Goal: Communication & Community: Answer question/provide support

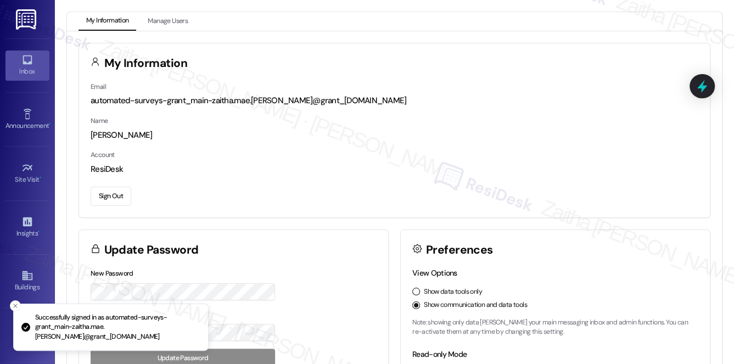
click at [26, 68] on div "Inbox" at bounding box center [27, 71] width 55 height 11
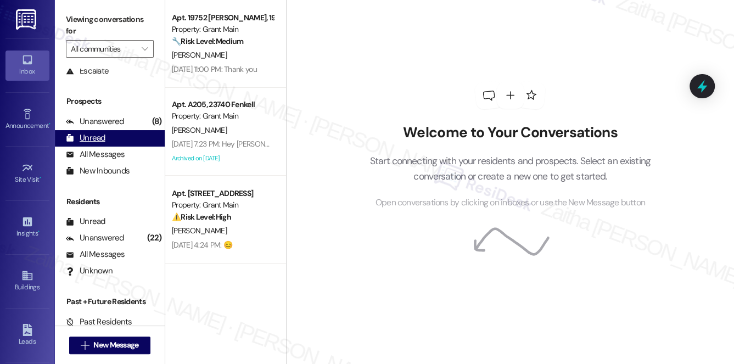
scroll to position [131, 0]
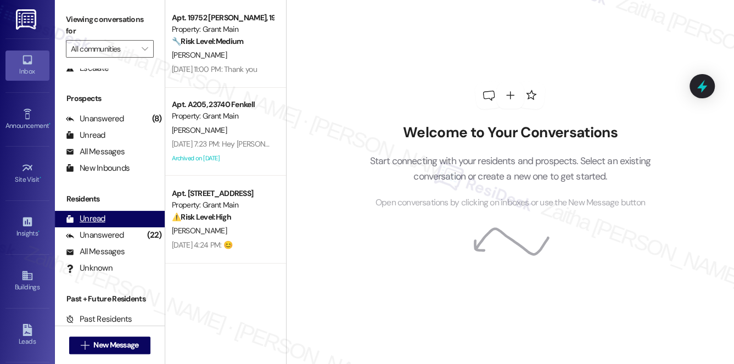
click at [99, 221] on div "Unread" at bounding box center [86, 219] width 40 height 12
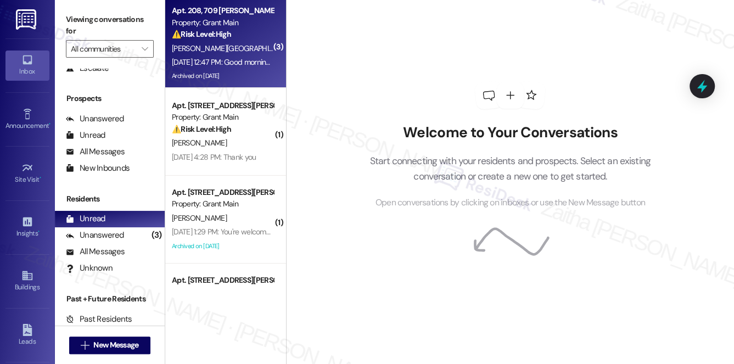
click at [245, 47] on div "[PERSON_NAME][GEOGRAPHIC_DATA]" at bounding box center [223, 49] width 104 height 14
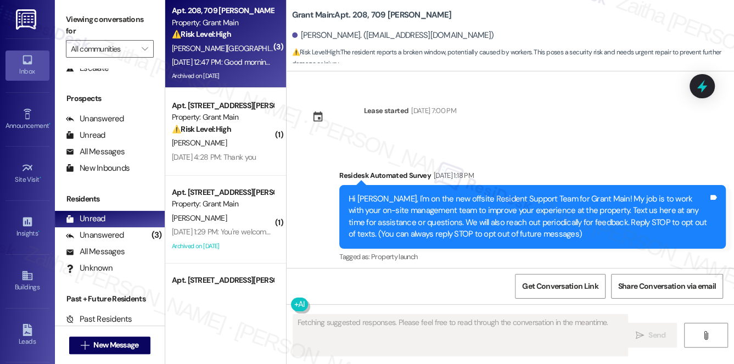
scroll to position [19983, 0]
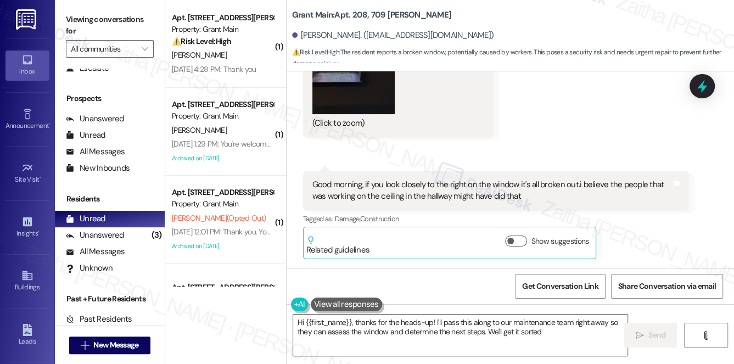
type textarea "Hi {{first_name}}, thanks for the heads-up! I'll pass this along to our mainten…"
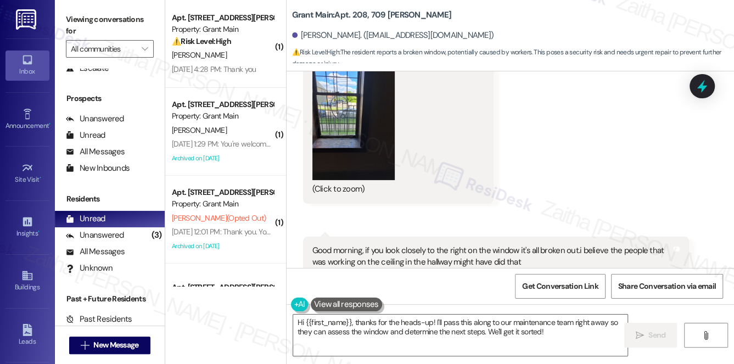
scroll to position [19883, 0]
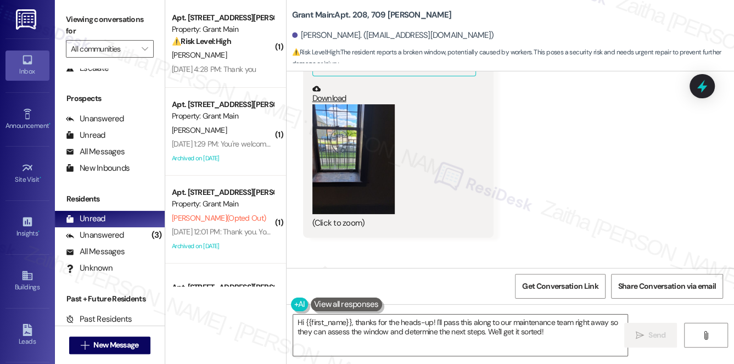
click at [359, 153] on button "Zoom image" at bounding box center [354, 159] width 82 height 110
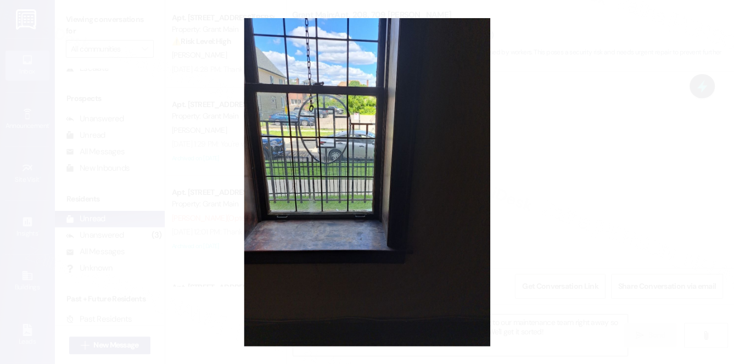
click at [586, 132] on button "Unzoom image" at bounding box center [367, 182] width 734 height 364
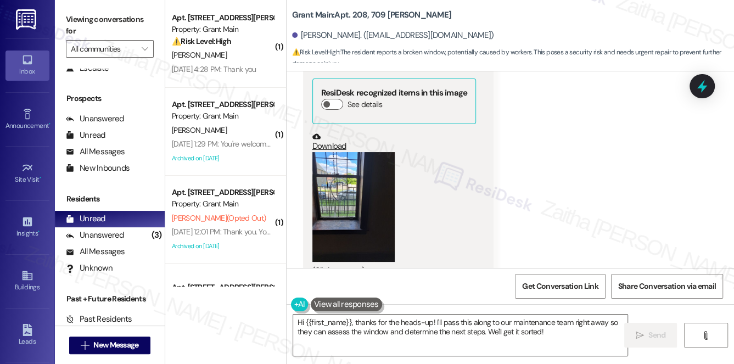
scroll to position [19833, 0]
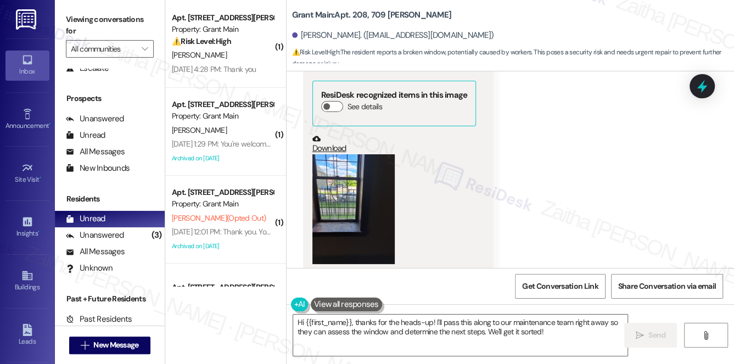
click at [369, 196] on button "Zoom image" at bounding box center [354, 209] width 82 height 110
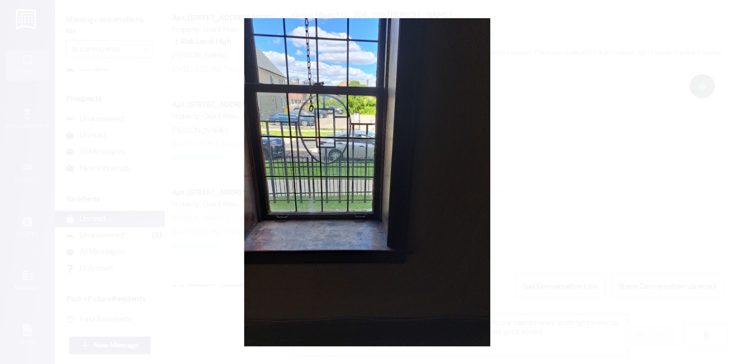
click at [566, 224] on button "Unzoom image" at bounding box center [367, 182] width 734 height 364
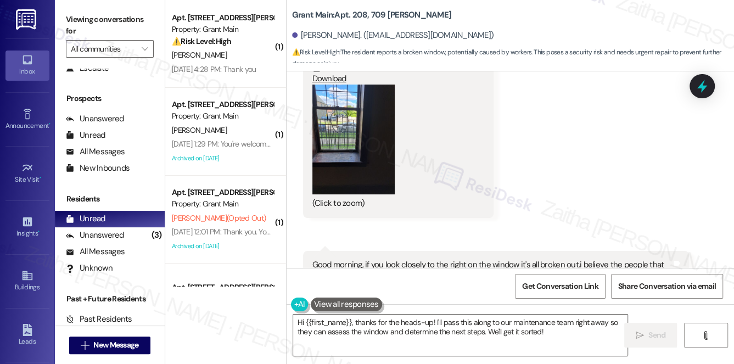
scroll to position [19983, 0]
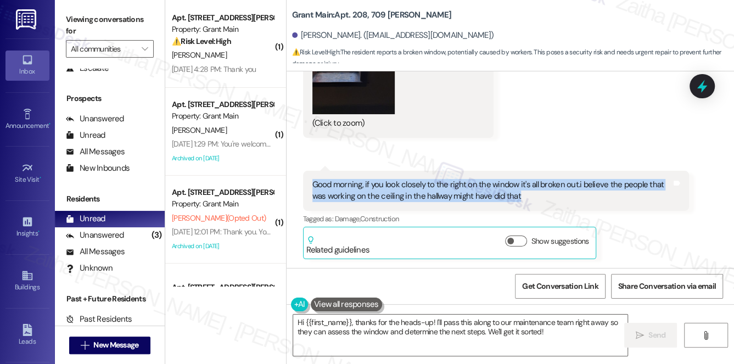
drag, startPoint x: 310, startPoint y: 183, endPoint x: 531, endPoint y: 206, distance: 222.0
click at [531, 206] on div "Good morning, if you look closely to the right on the window it's all broken ou…" at bounding box center [496, 191] width 387 height 40
copy div "Good morning, if you look closely to the right on the window it's all broken ou…"
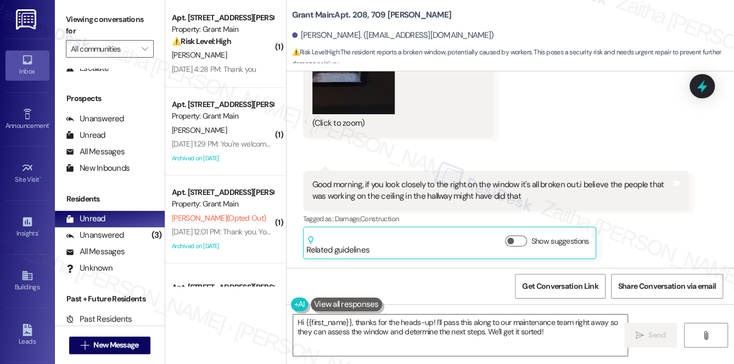
click at [484, 148] on div "Received via SMS [PERSON_NAME] [DATE] 12:47 PM Fwd: Tags and notes Received via…" at bounding box center [511, 32] width 448 height 469
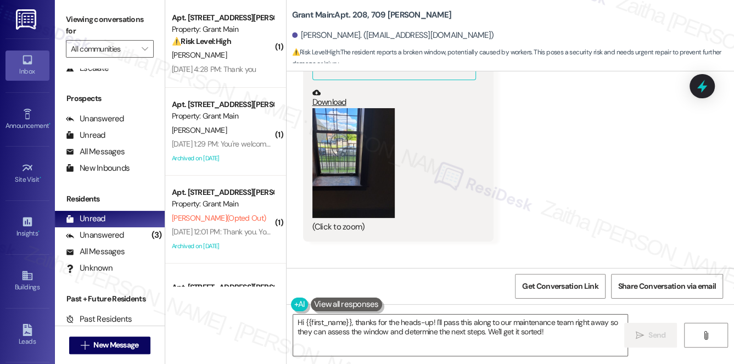
scroll to position [19883, 0]
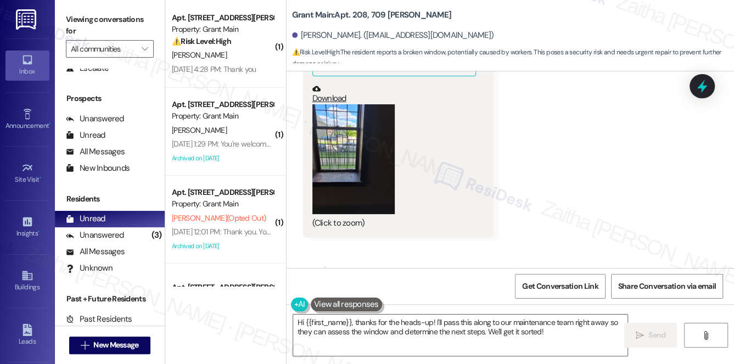
click at [347, 159] on button "Zoom image" at bounding box center [354, 159] width 82 height 110
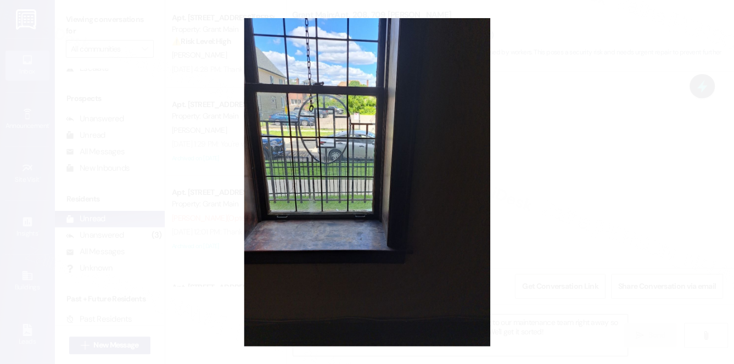
click at [598, 152] on button "Unzoom image" at bounding box center [367, 182] width 734 height 364
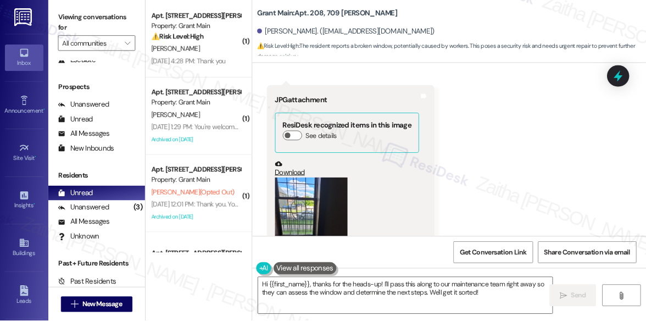
scroll to position [19783, 0]
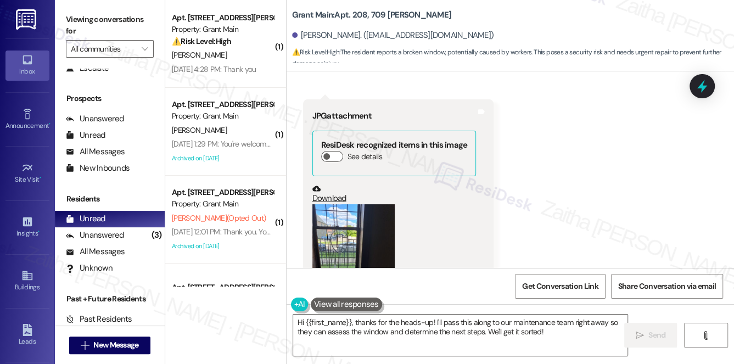
click at [360, 237] on button "Zoom image" at bounding box center [354, 259] width 82 height 110
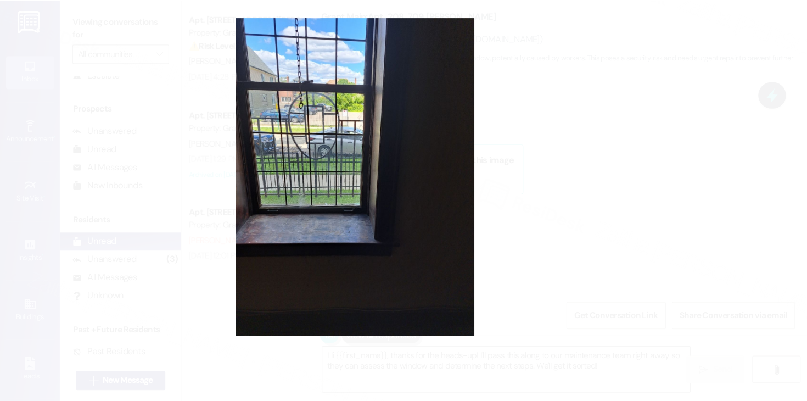
scroll to position [19865, 0]
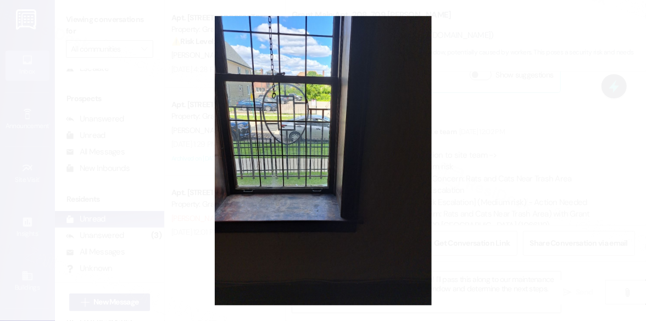
drag, startPoint x: 391, startPoint y: 162, endPoint x: 413, endPoint y: 211, distance: 54.1
click at [413, 211] on button "Unzoom image" at bounding box center [323, 160] width 646 height 321
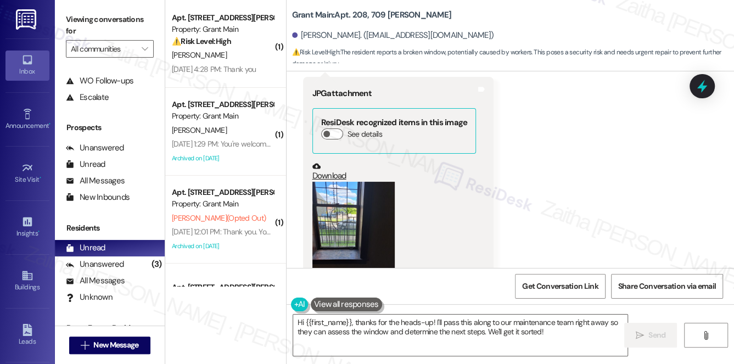
scroll to position [19838, 0]
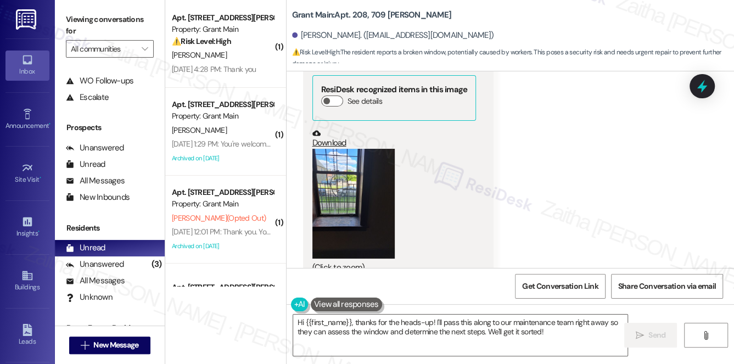
click at [338, 209] on button "Zoom image" at bounding box center [354, 204] width 82 height 110
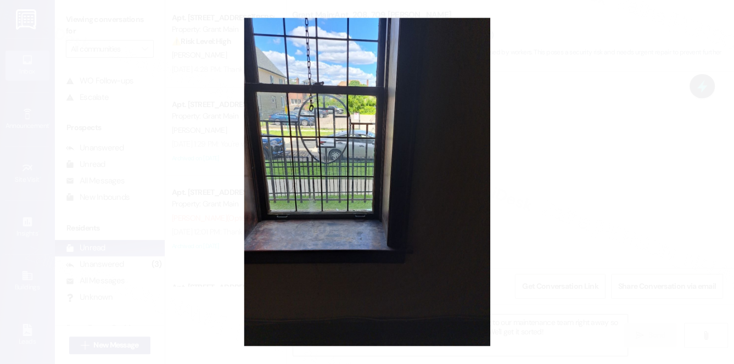
click at [561, 158] on button "Unzoom image" at bounding box center [367, 182] width 734 height 364
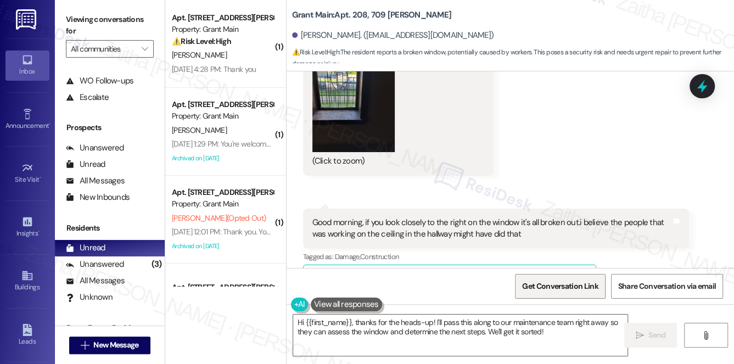
scroll to position [19983, 0]
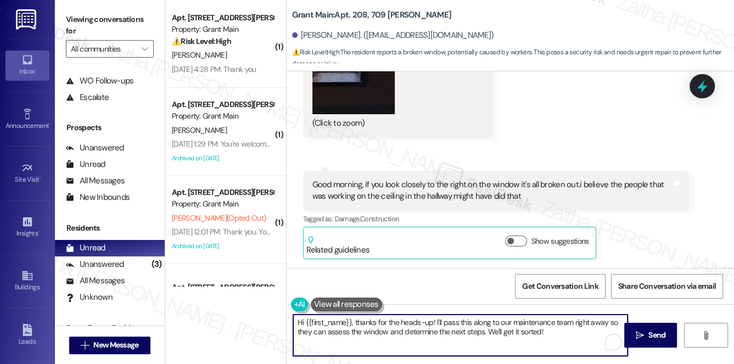
click at [301, 325] on textarea "Hi {{first_name}}, thanks for the heads-up! I'll pass this along to our mainten…" at bounding box center [460, 335] width 335 height 41
drag, startPoint x: 297, startPoint y: 321, endPoint x: 570, endPoint y: 330, distance: 273.1
click at [570, 330] on textarea "Hi {{first_name}}, thanks for the heads-up! I'll pass this along to our mainten…" at bounding box center [460, 335] width 335 height 41
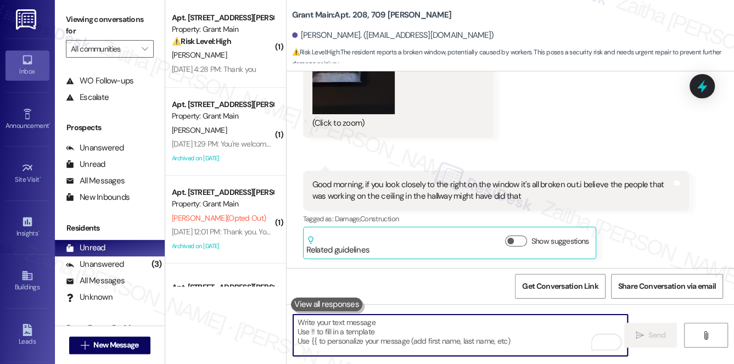
paste textarea "Good morning, thank you for letting us know. Could you please confirm which win…"
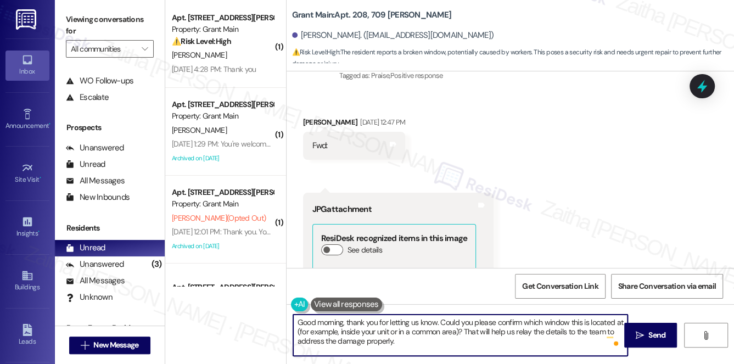
scroll to position [19683, 0]
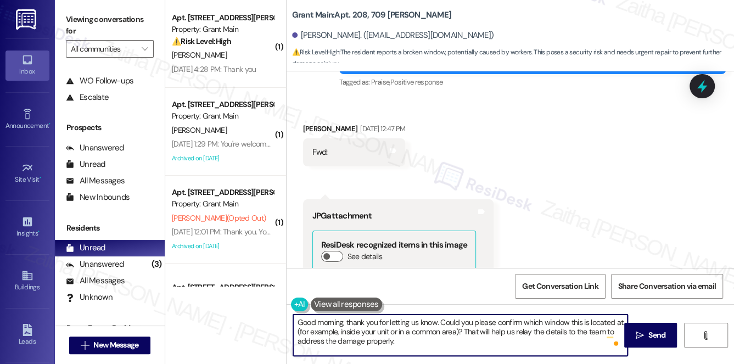
click at [310, 127] on div "[PERSON_NAME] [DATE] 12:47 PM" at bounding box center [354, 130] width 103 height 15
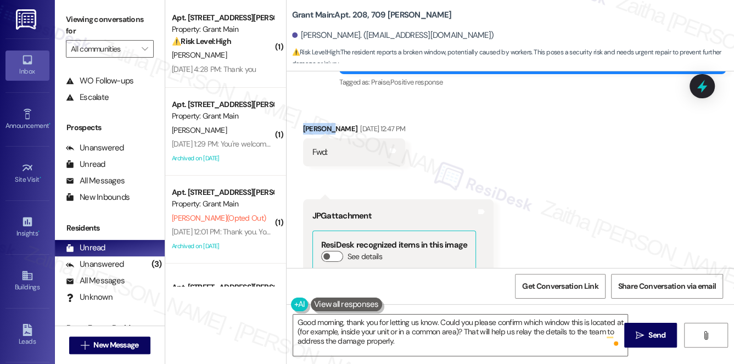
click at [310, 127] on div "[PERSON_NAME] [DATE] 12:47 PM" at bounding box center [354, 130] width 103 height 15
copy div "[PERSON_NAME]"
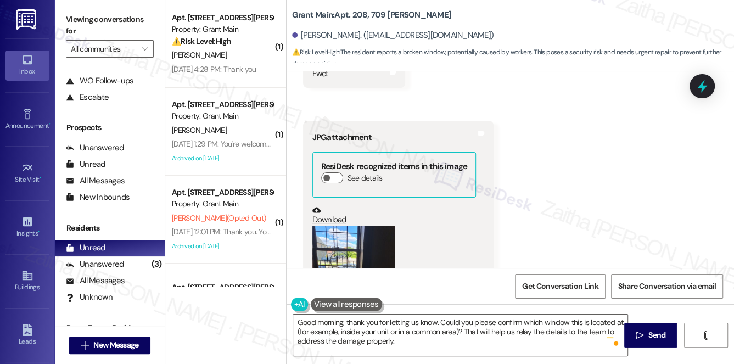
scroll to position [19983, 0]
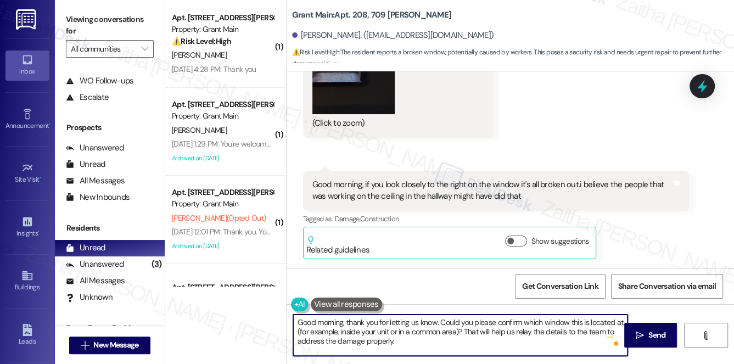
click at [436, 320] on textarea "Good morning, thank you for letting us know. Could you please confirm which win…" at bounding box center [460, 335] width 335 height 41
paste textarea "[PERSON_NAME]"
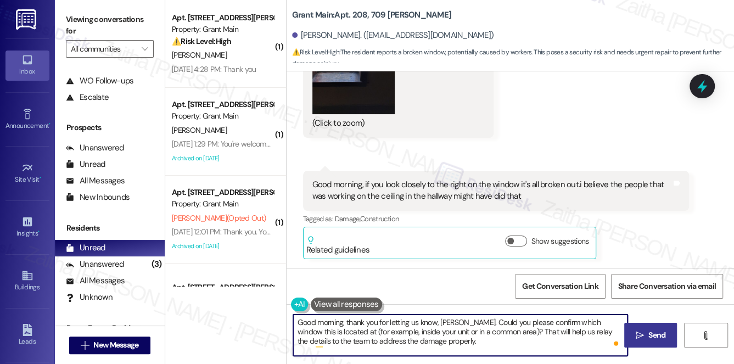
type textarea "Good morning, thank you for letting us know, [PERSON_NAME]. Could you please co…"
click at [651, 328] on button " Send" at bounding box center [651, 335] width 53 height 25
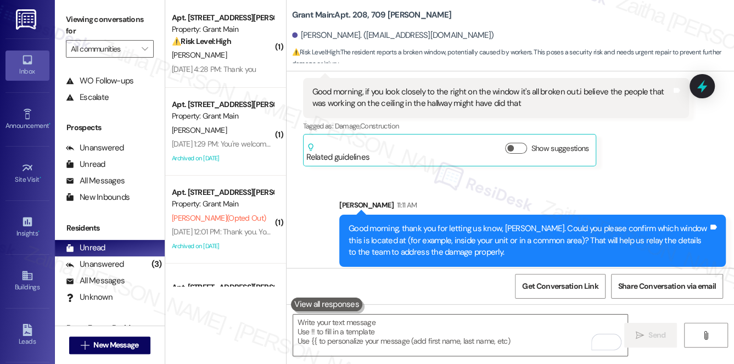
scroll to position [20083, 0]
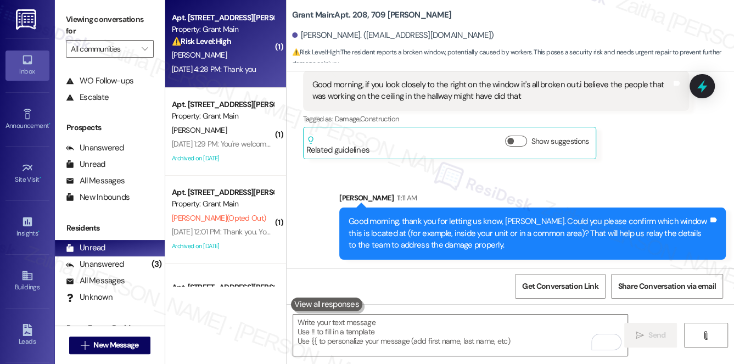
click at [257, 66] on div "[DATE] 4:28 PM: Thank you [DATE] 4:28 PM: Thank you" at bounding box center [214, 69] width 85 height 10
type textarea "Fetching suggested responses. Please feel free to read through the conversation…"
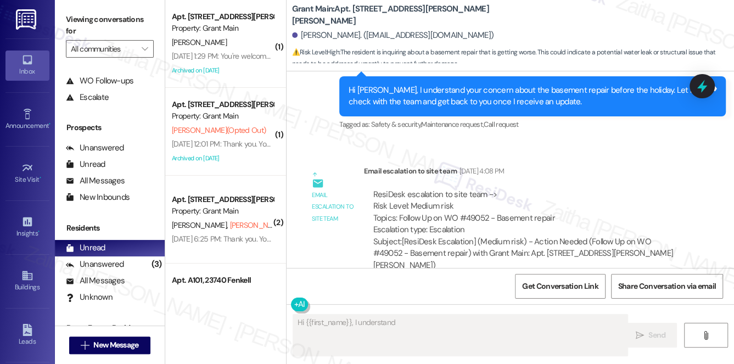
scroll to position [2360, 0]
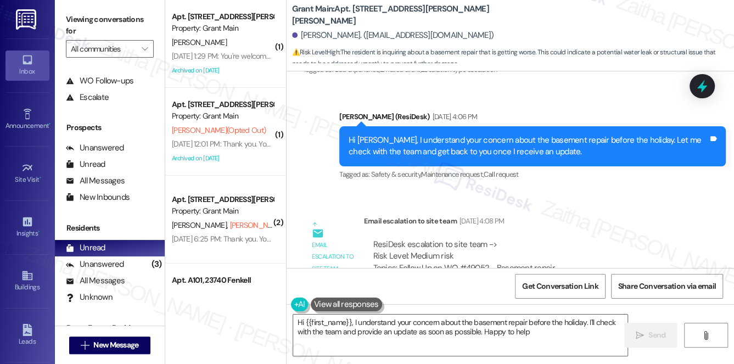
type textarea "Hi {{first_name}}, I understand your concern about the basement repair before t…"
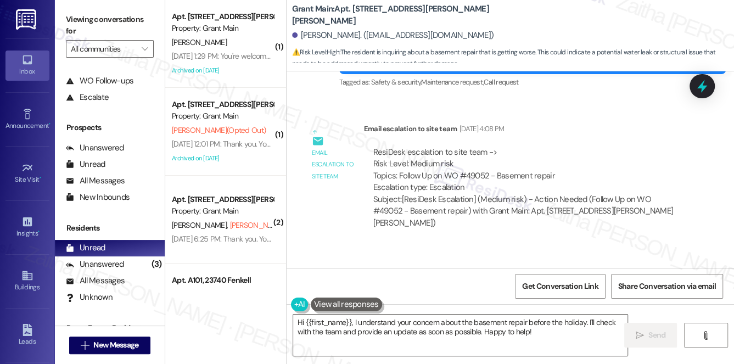
scroll to position [2510, 0]
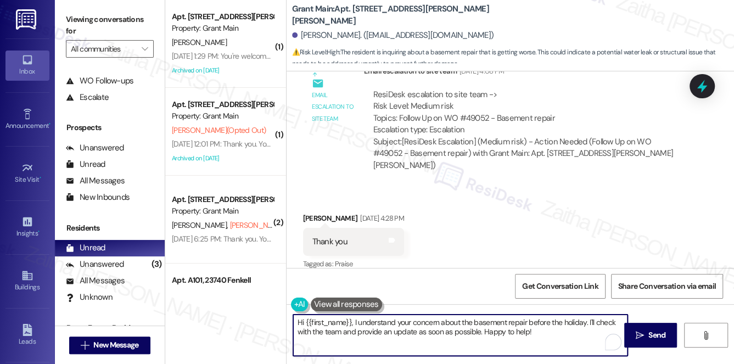
drag, startPoint x: 296, startPoint y: 321, endPoint x: 545, endPoint y: 343, distance: 250.9
click at [545, 343] on textarea "Hi {{first_name}}, I understand your concern about the basement repair before t…" at bounding box center [460, 335] width 335 height 41
click at [403, 333] on textarea "Hi {{first_name}}, I understand your concern about the basement repair before t…" at bounding box center [460, 335] width 335 height 41
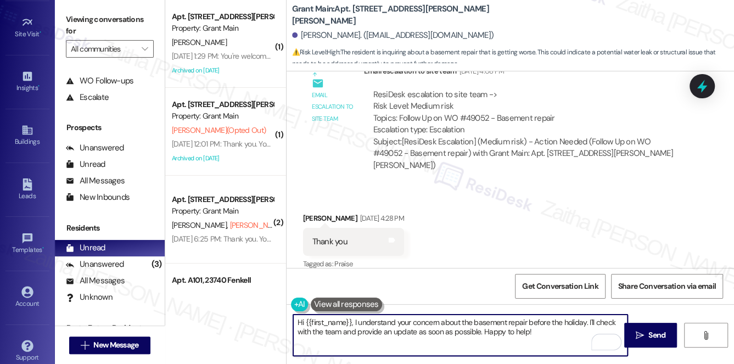
scroll to position [155, 0]
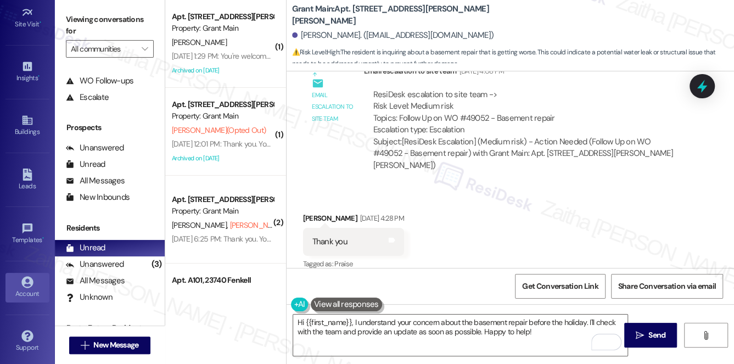
click at [12, 288] on div "Account" at bounding box center [27, 293] width 55 height 11
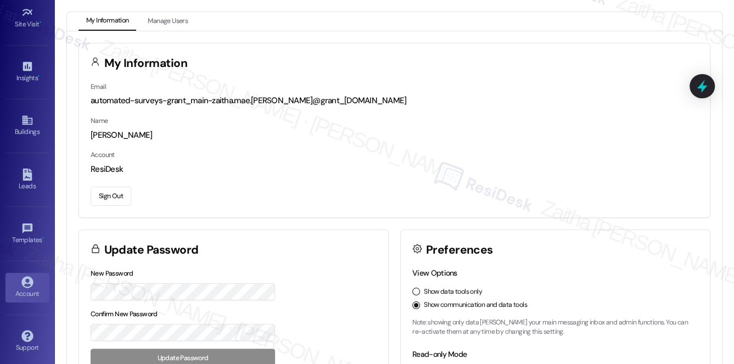
click at [115, 196] on button "Sign Out" at bounding box center [111, 196] width 41 height 19
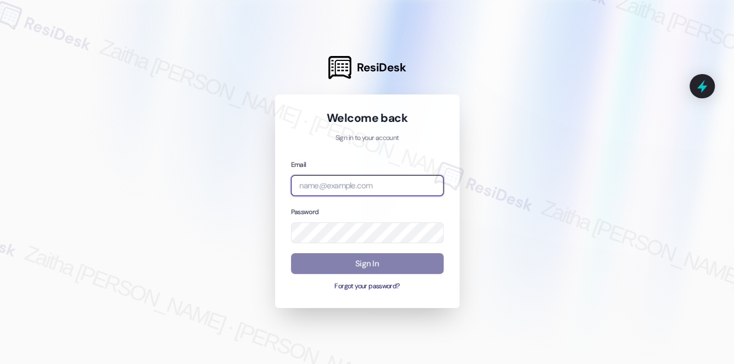
click at [364, 183] on input "email" at bounding box center [367, 185] width 153 height 21
type input "automated-surveys-[MEDICAL_DATA]_formerly_regency-zaitha.mae.[PERSON_NAME]@[MED…"
